Goal: Book appointment/travel/reservation

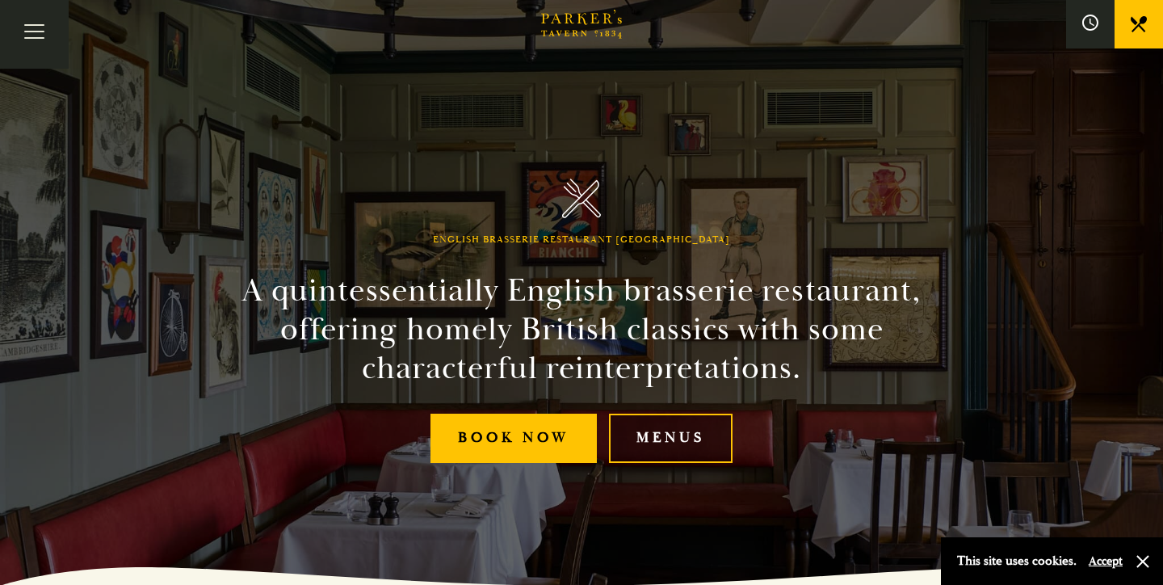
click at [678, 437] on link "Menus" at bounding box center [671, 438] width 124 height 49
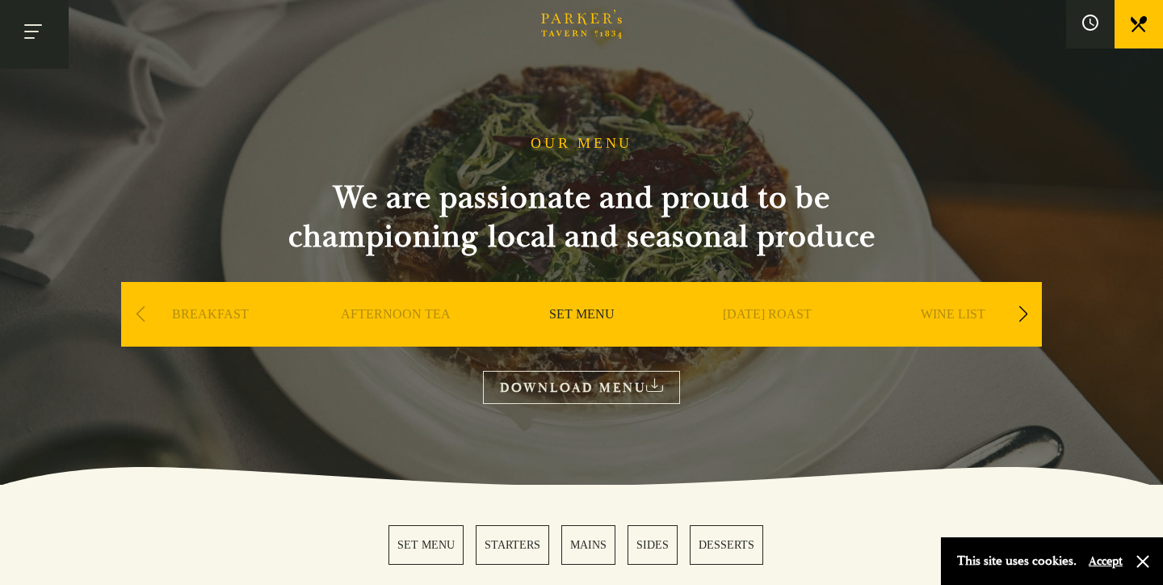
click at [40, 32] on button "Toggle navigation" at bounding box center [34, 34] width 69 height 69
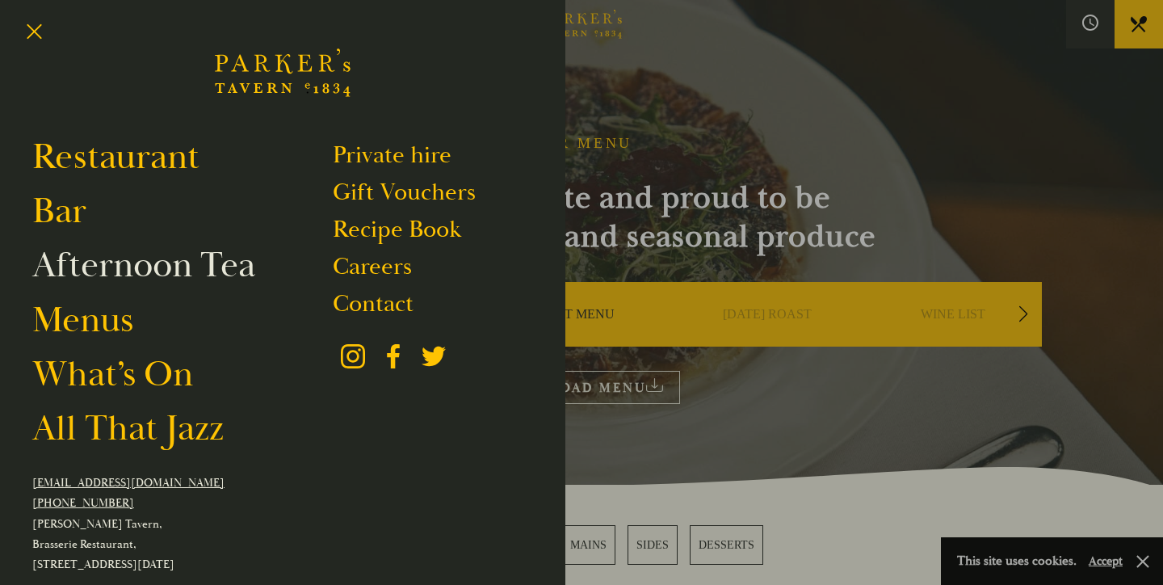
click at [141, 266] on link "Afternoon Tea" at bounding box center [143, 264] width 223 height 45
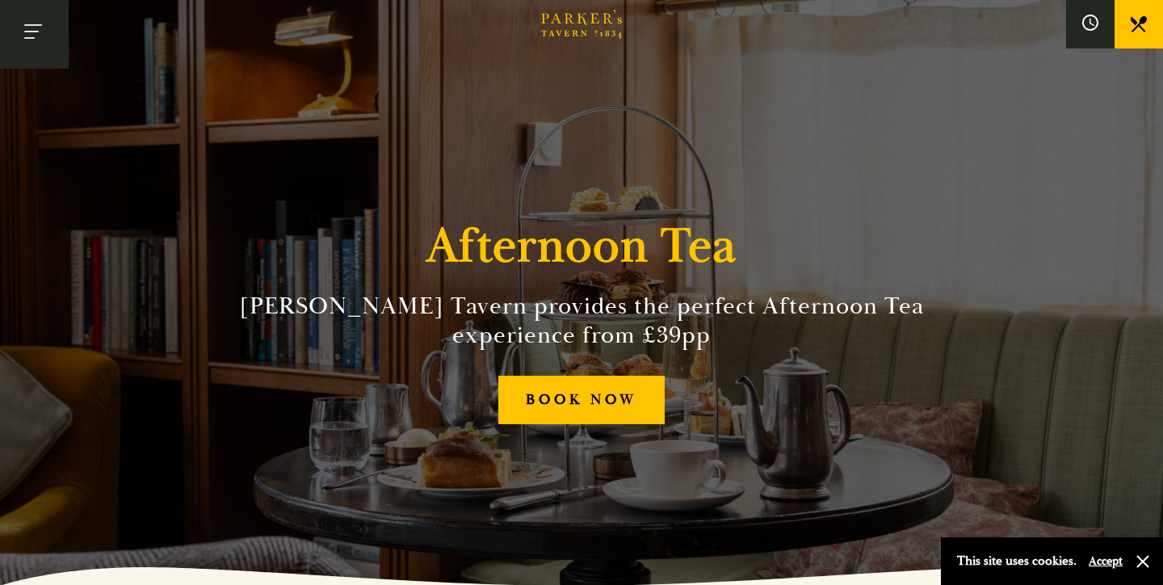
click at [34, 27] on button "Toggle navigation" at bounding box center [34, 34] width 69 height 69
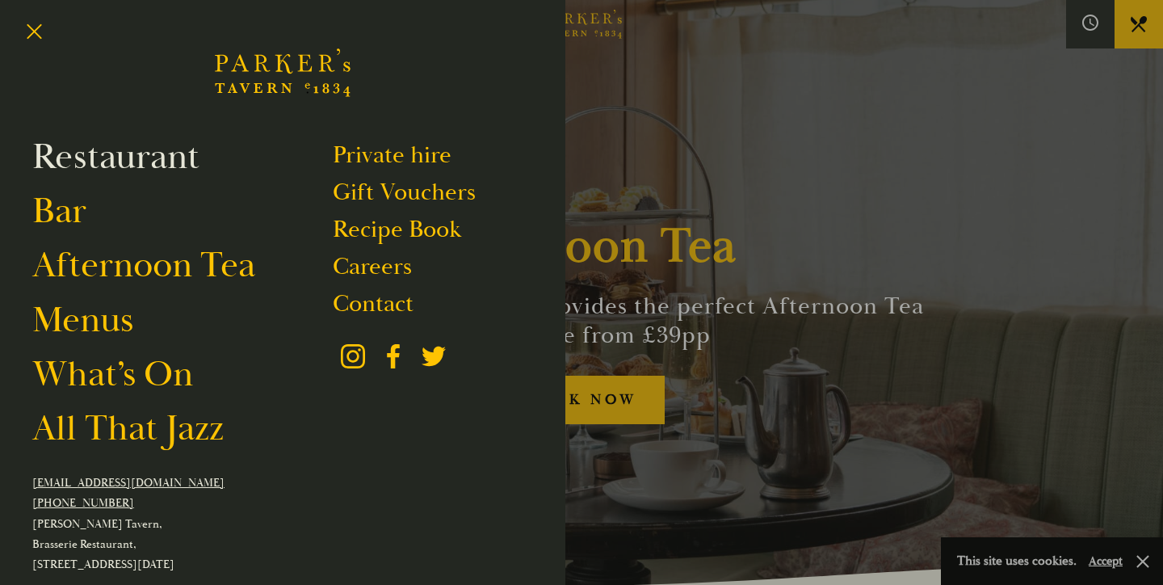
click at [103, 157] on link "Restaurant" at bounding box center [115, 156] width 167 height 45
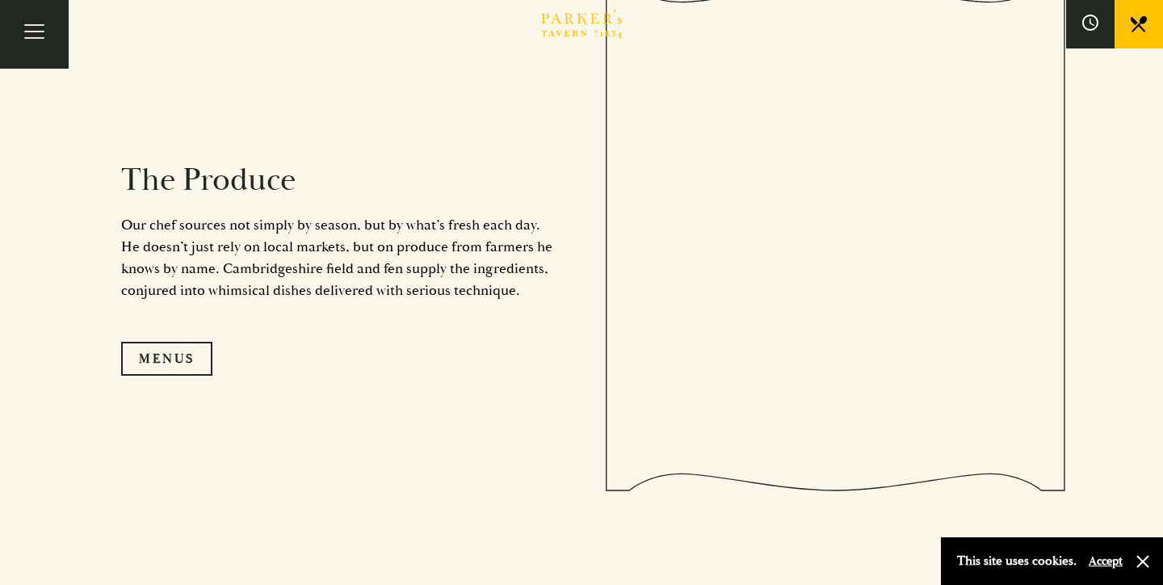
scroll to position [1370, 0]
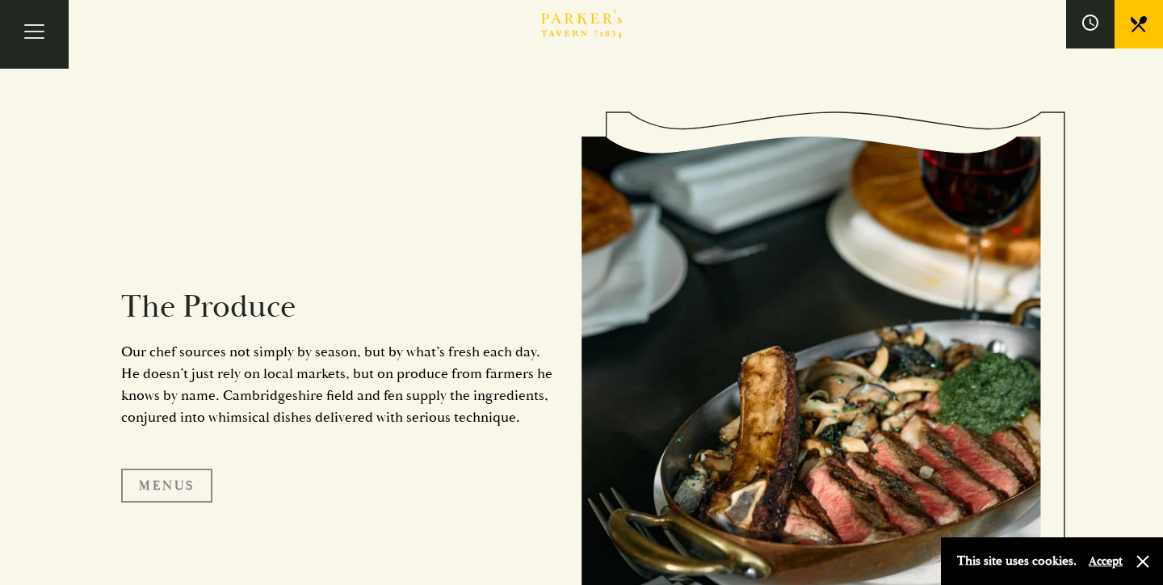
click at [175, 489] on link "Menus" at bounding box center [166, 485] width 91 height 34
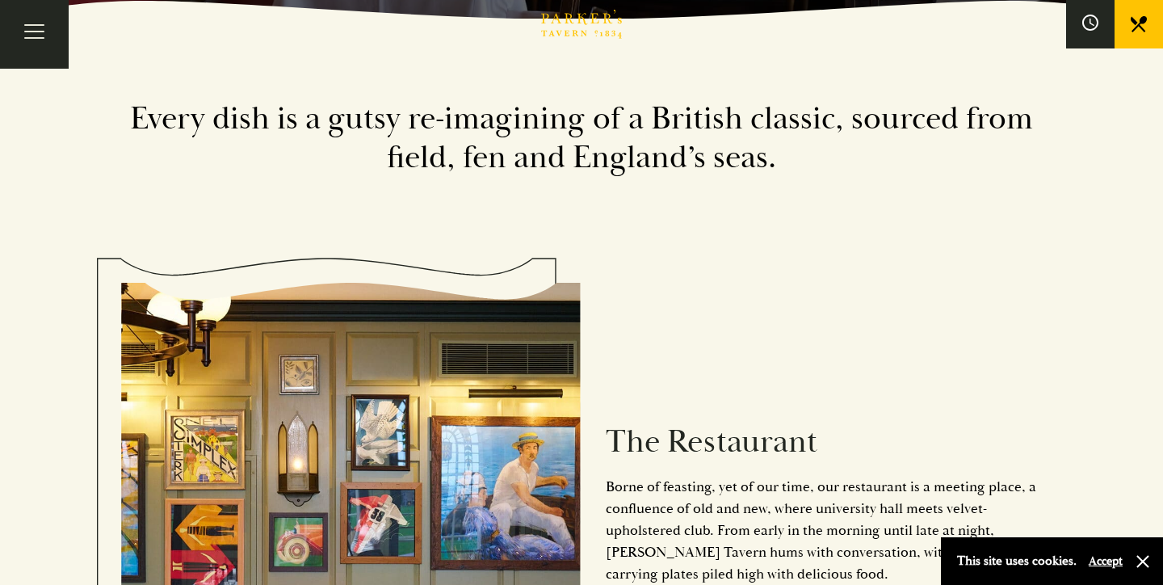
scroll to position [466, 0]
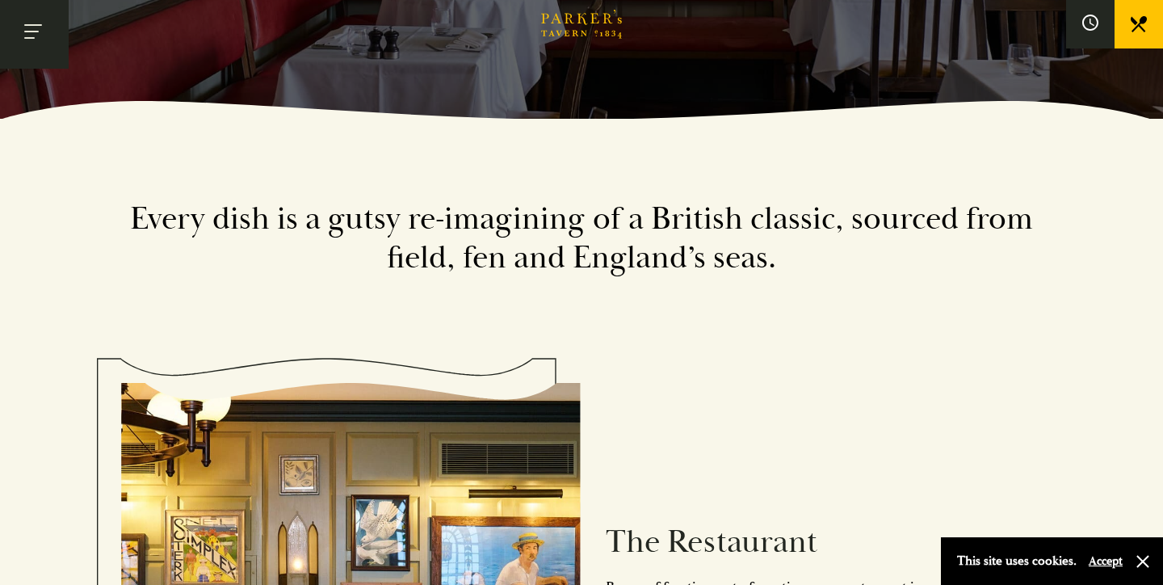
click at [32, 33] on button "Toggle navigation" at bounding box center [34, 34] width 69 height 69
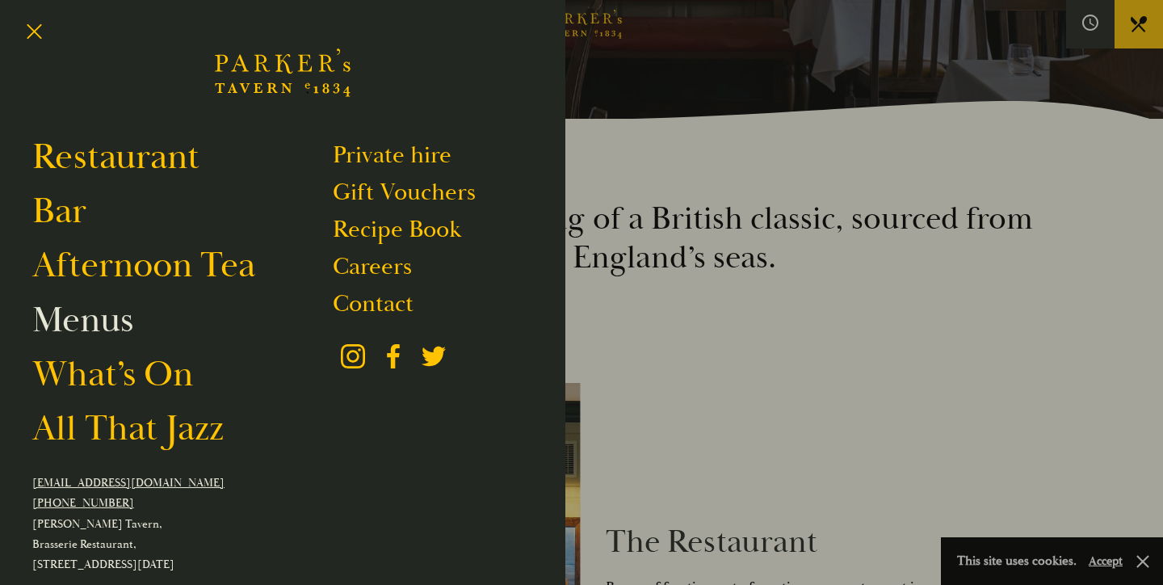
click at [61, 324] on link "Menus" at bounding box center [82, 319] width 101 height 45
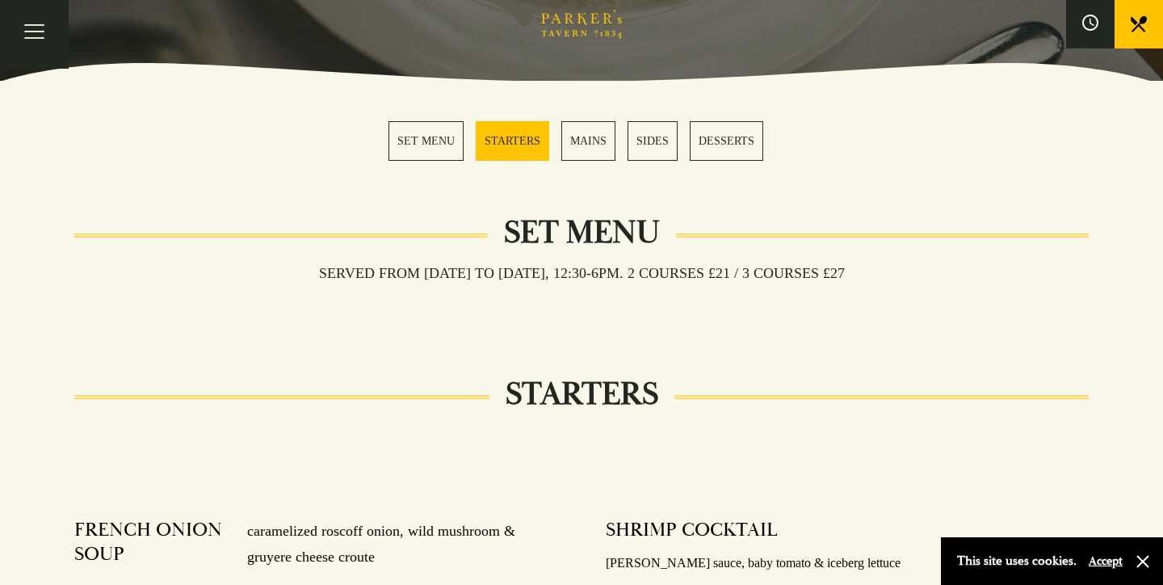
scroll to position [471, 0]
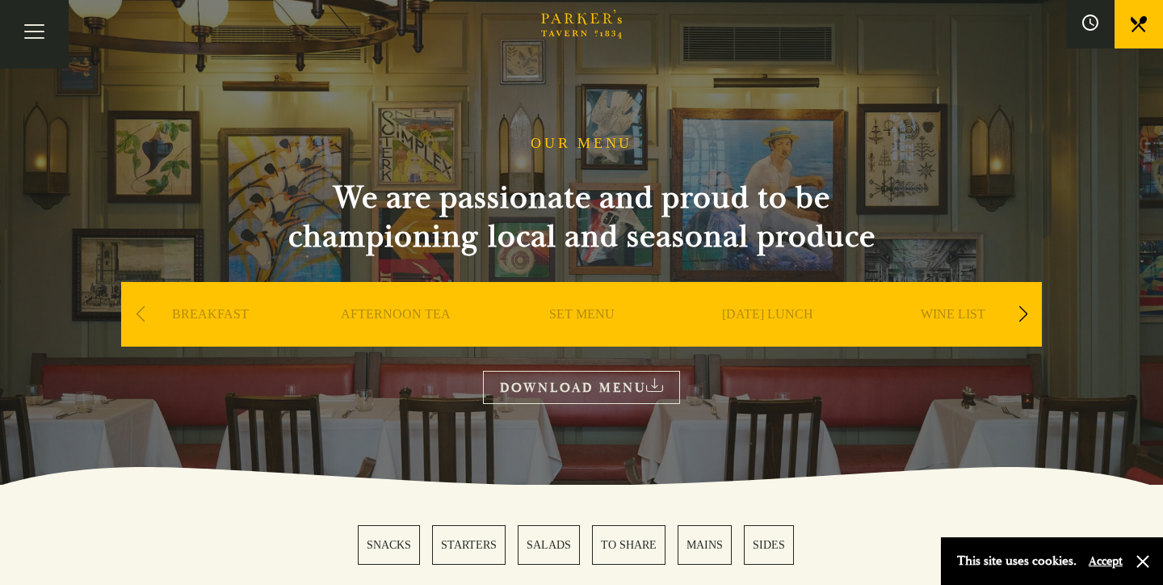
click at [1022, 314] on div "Next slide" at bounding box center [1023, 314] width 22 height 36
click at [1022, 313] on div "Next slide" at bounding box center [1023, 314] width 22 height 36
click at [782, 316] on link "A LA CARTE" at bounding box center [767, 338] width 75 height 65
click at [35, 31] on button "Toggle navigation" at bounding box center [34, 34] width 69 height 69
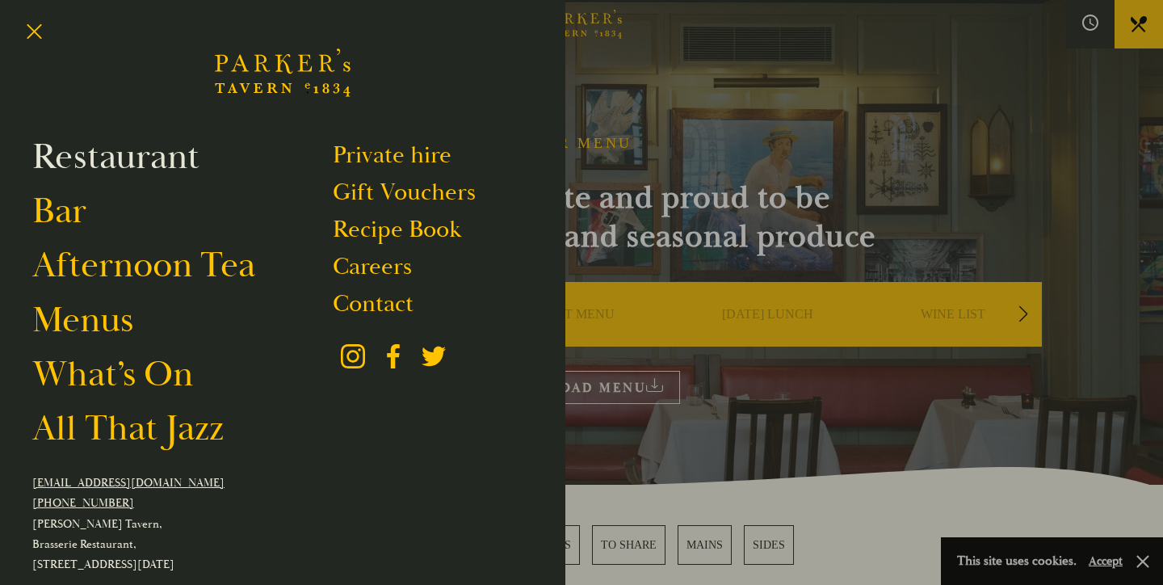
click at [86, 152] on link "Restaurant" at bounding box center [115, 156] width 167 height 45
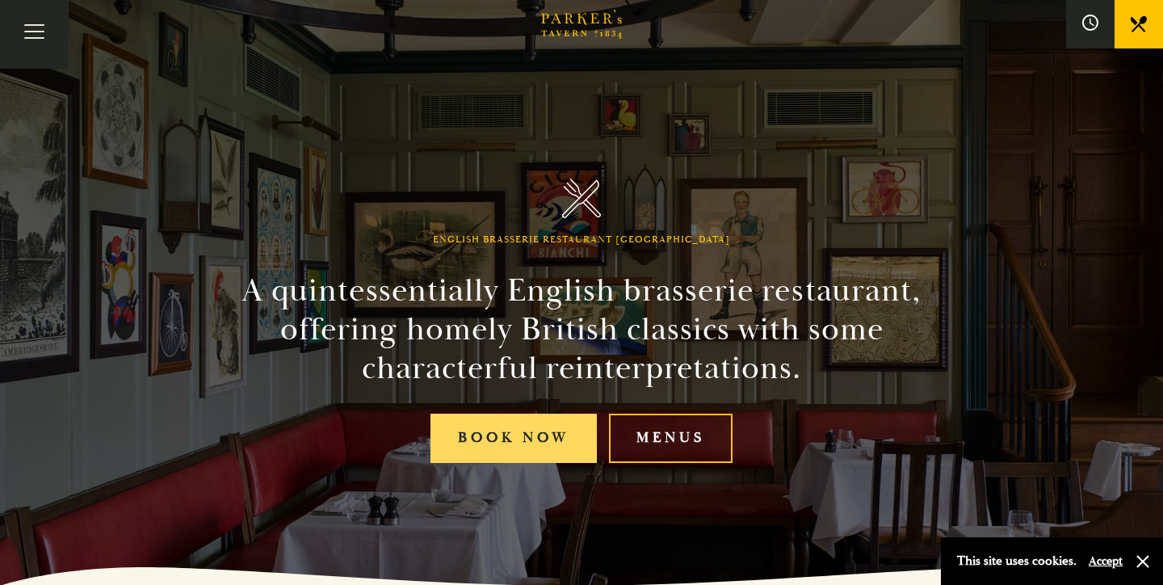
click at [505, 451] on link "Book Now" at bounding box center [513, 438] width 166 height 49
